Goal: Information Seeking & Learning: Stay updated

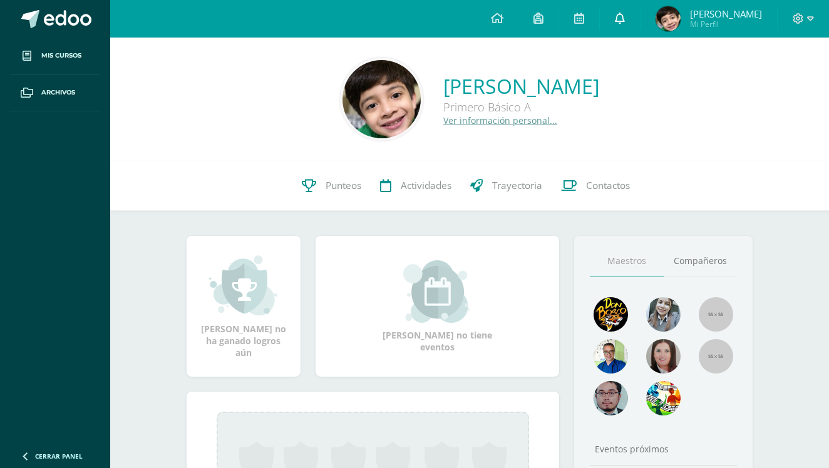
click at [638, 24] on link at bounding box center [620, 19] width 40 height 38
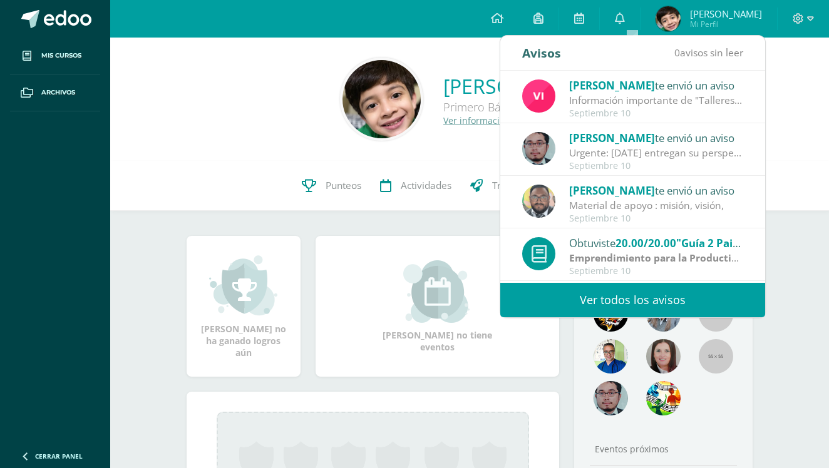
click at [615, 302] on link "Ver todos los avisos" at bounding box center [632, 300] width 265 height 34
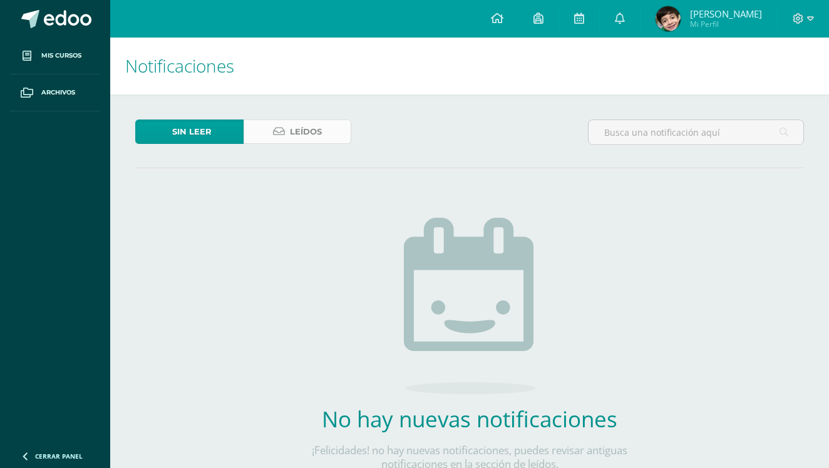
click at [319, 131] on span "Leídos" at bounding box center [306, 131] width 32 height 23
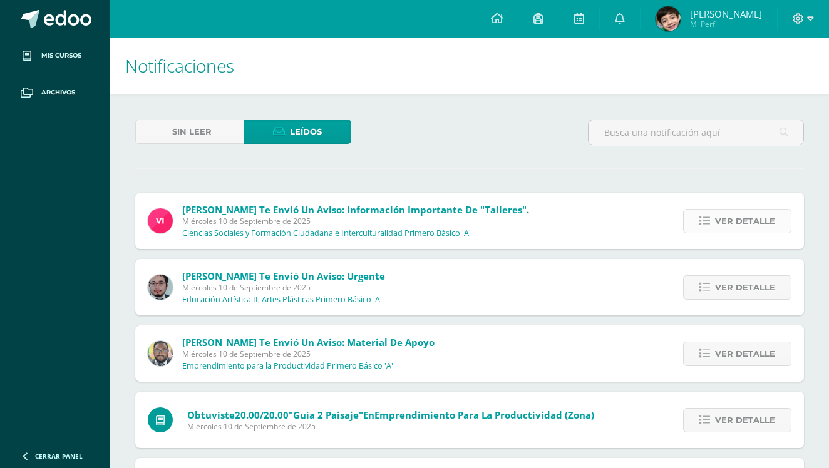
click at [736, 224] on span "Ver detalle" at bounding box center [745, 221] width 60 height 23
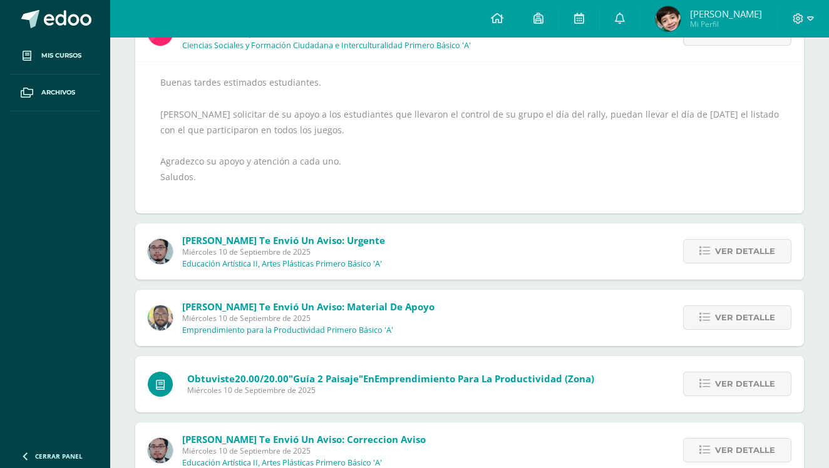
scroll to position [194, 0]
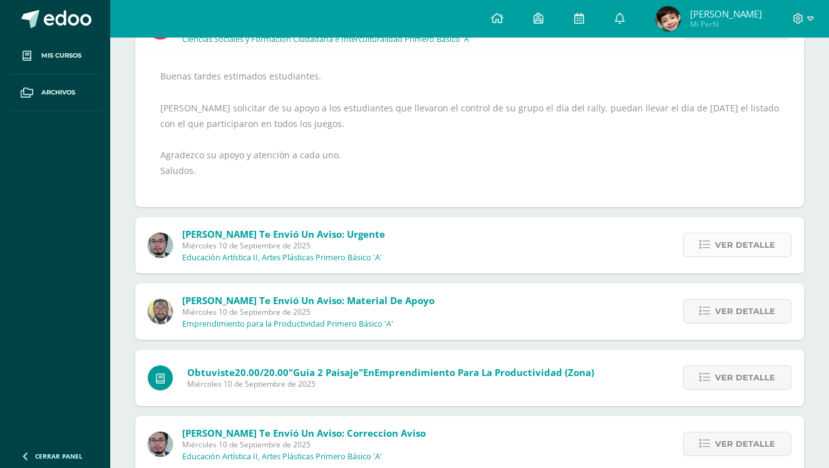
click at [748, 237] on span "Ver detalle" at bounding box center [745, 244] width 60 height 23
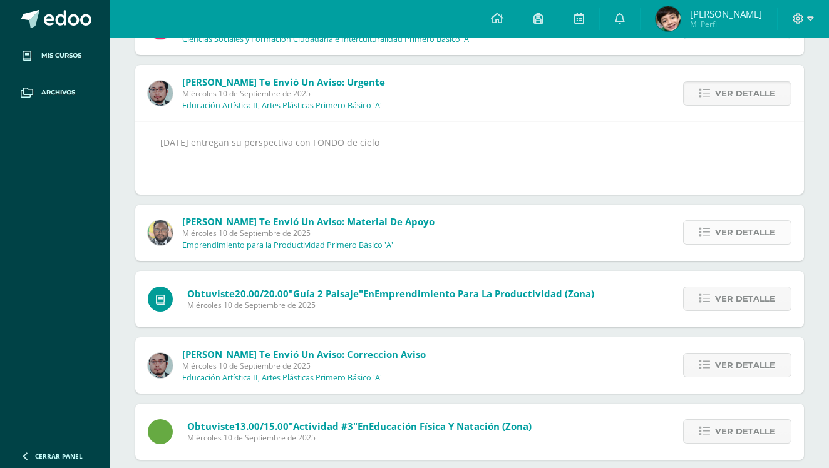
click at [727, 227] on span "Ver detalle" at bounding box center [745, 232] width 60 height 23
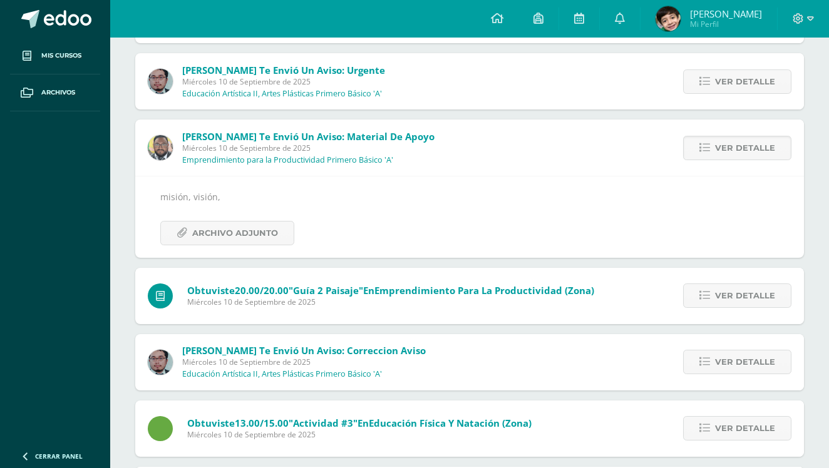
scroll to position [223, 0]
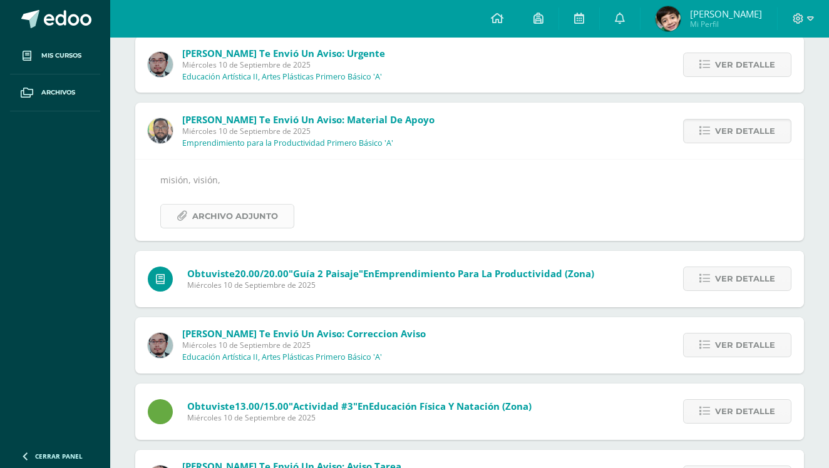
click at [229, 218] on span "Archivo Adjunto" at bounding box center [235, 216] width 86 height 23
click at [720, 346] on span "Ver detalle" at bounding box center [745, 345] width 60 height 23
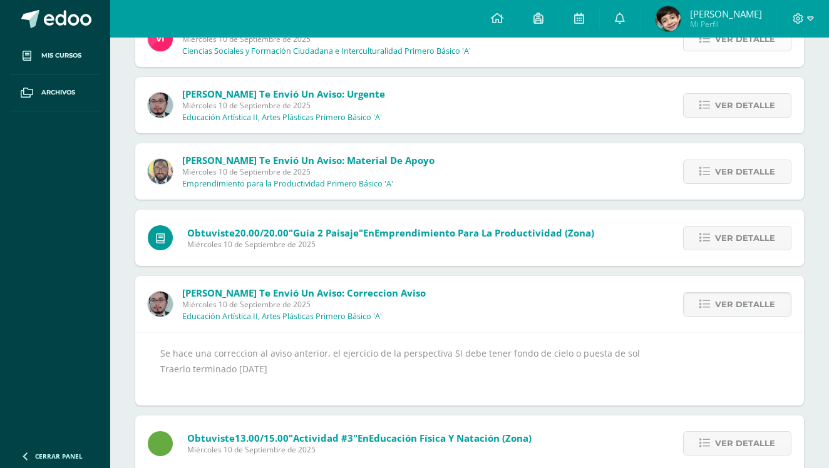
scroll to position [184, 0]
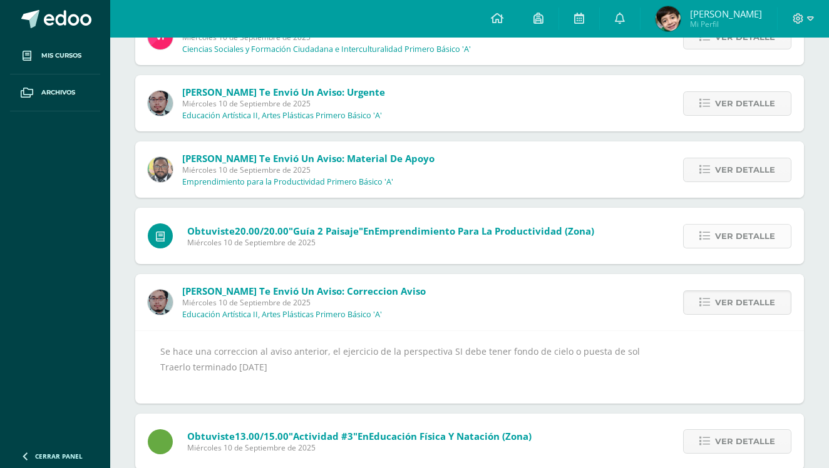
click at [724, 242] on span "Ver detalle" at bounding box center [745, 236] width 60 height 23
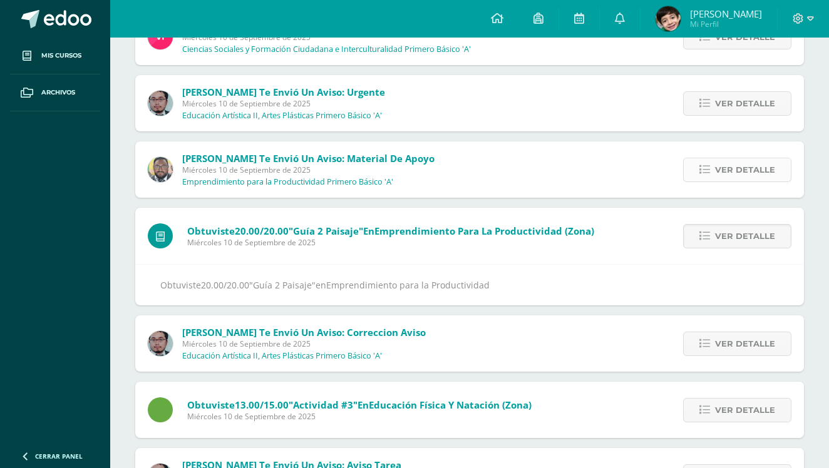
click at [722, 168] on span "Ver detalle" at bounding box center [745, 169] width 60 height 23
